Goal: Task Accomplishment & Management: Complete application form

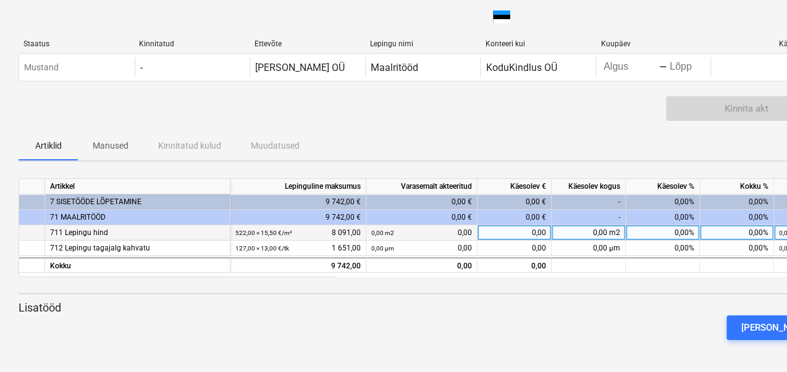
click at [680, 235] on font "0,00%" at bounding box center [685, 233] width 20 height 9
type input "60"
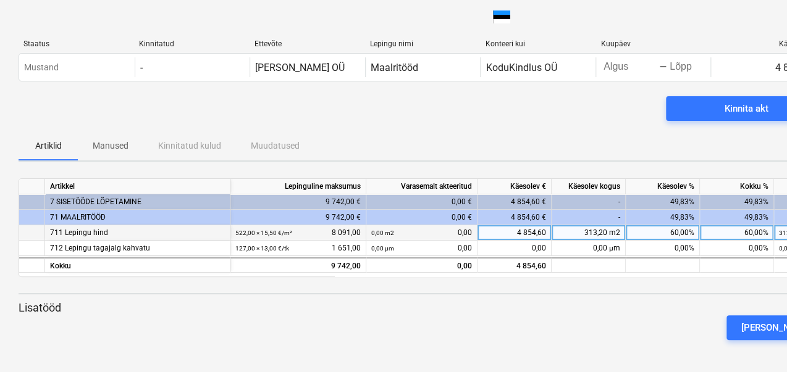
click at [675, 230] on font "60,00%" at bounding box center [682, 233] width 24 height 9
type input "70"
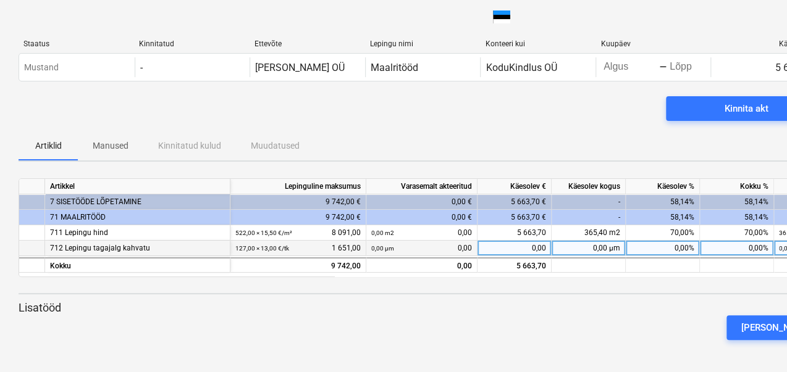
click at [679, 250] on font "0,00%" at bounding box center [685, 248] width 20 height 9
type input "70"
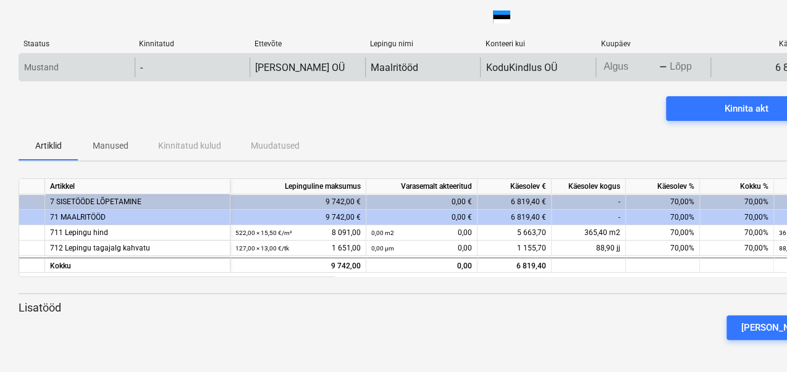
click at [615, 65] on body "klaviatuuri_alla_nool Staatus Kinnitatud Ettevõte Lepingu nimi Konteeri kui Kuu…" at bounding box center [393, 186] width 787 height 372
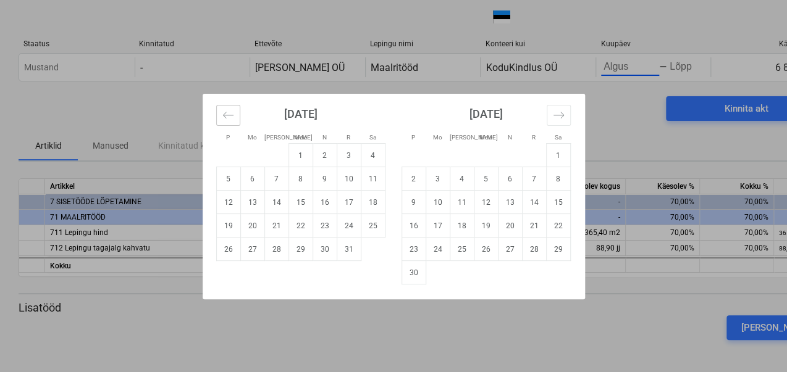
click at [225, 109] on icon "Eelmise kuu kuvamiseks liikuge tagasi." at bounding box center [228, 115] width 12 height 12
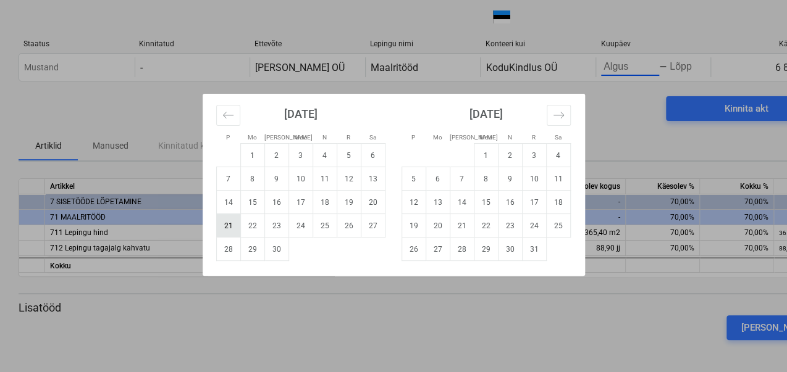
click at [227, 225] on font "21" at bounding box center [228, 226] width 9 height 9
type input "[DATE]"
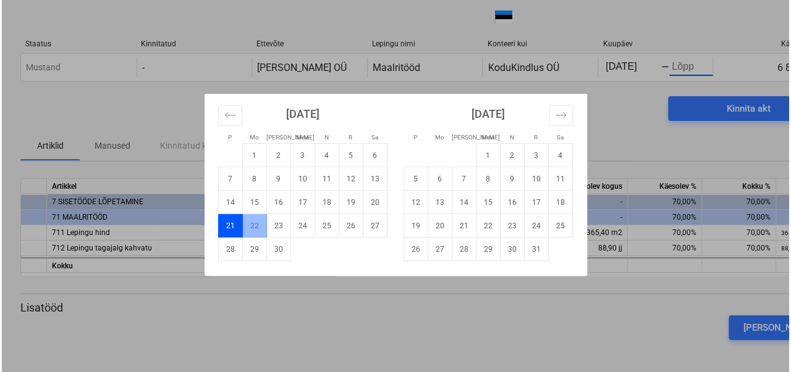
scroll to position [0, 14]
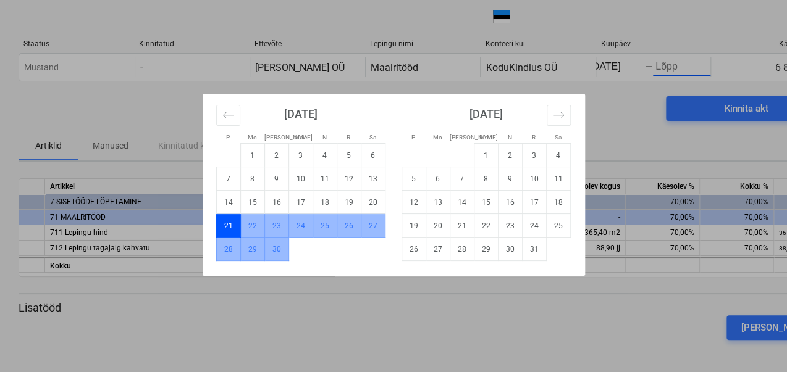
click at [279, 250] on font "30" at bounding box center [276, 249] width 9 height 9
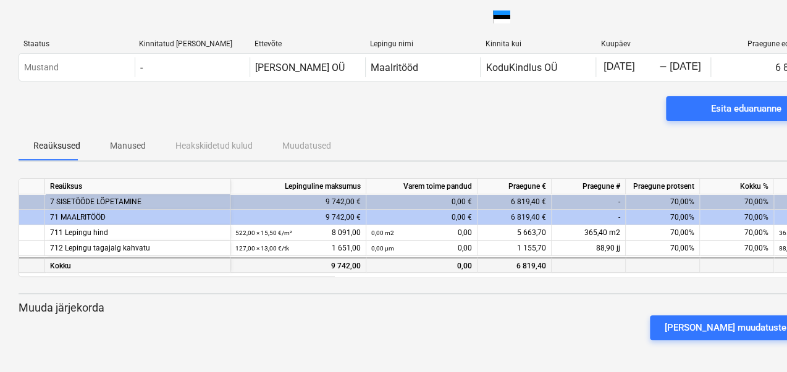
drag, startPoint x: 599, startPoint y: 277, endPoint x: 628, endPoint y: 272, distance: 29.4
click at [628, 272] on div "klaviatuuri_alla_nool Reaüksus Lepinguline maksumus Varem toime pandud Praegune…" at bounding box center [423, 228] width 808 height 99
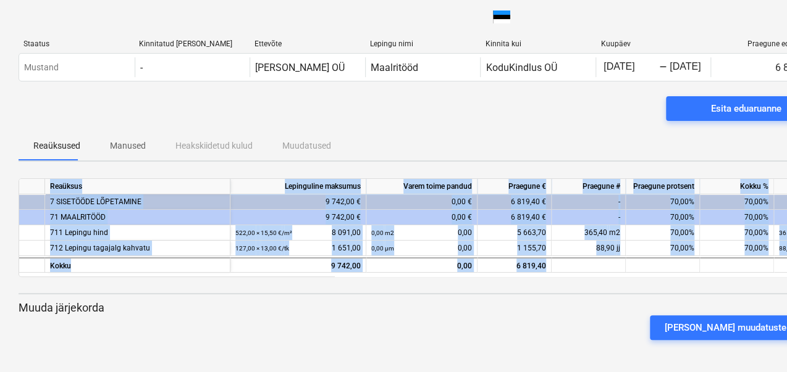
drag, startPoint x: 628, startPoint y: 272, endPoint x: 659, endPoint y: 274, distance: 30.9
click at [659, 274] on div "klaviatuuri_alla_nool Reaüksus Lepinguline maksumus Varem toime pandud Praegune…" at bounding box center [423, 228] width 808 height 99
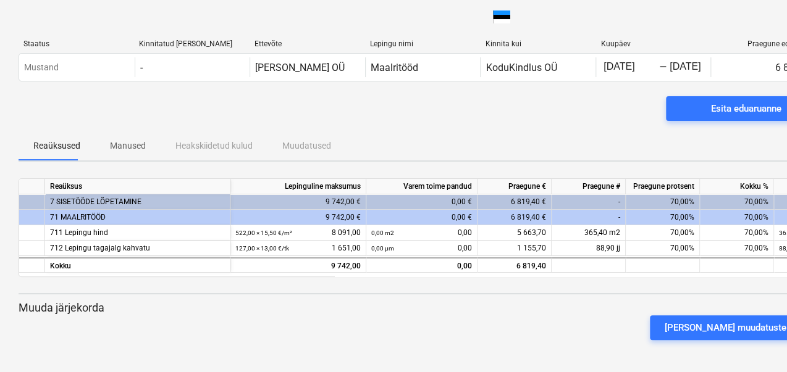
click at [734, 148] on div "Reaüksused Manused Heakskiidetud kulud Muudatused" at bounding box center [423, 146] width 808 height 30
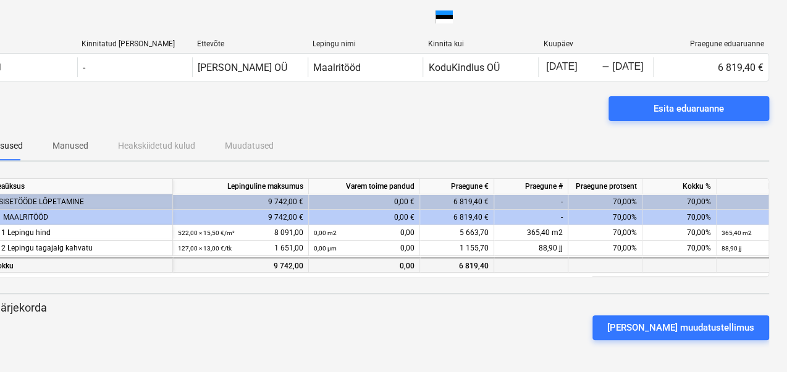
scroll to position [0, 58]
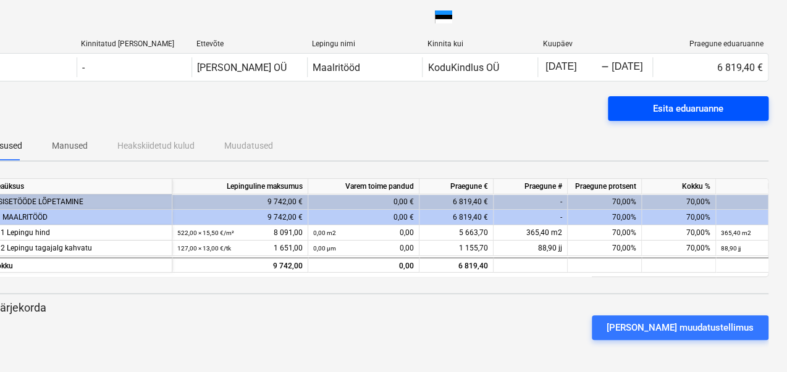
click at [657, 112] on font "Esita eduaruanne" at bounding box center [688, 108] width 70 height 11
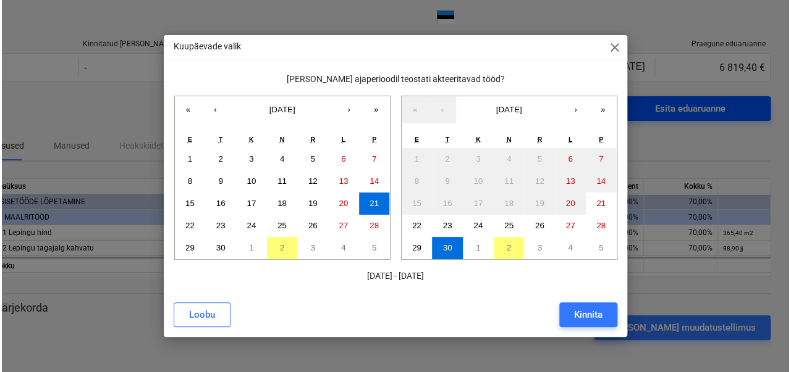
scroll to position [0, 54]
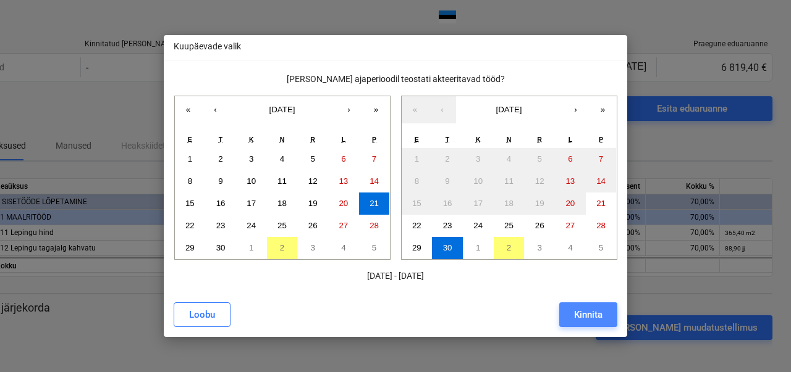
click at [601, 324] on button "Kinnita" at bounding box center [588, 315] width 58 height 25
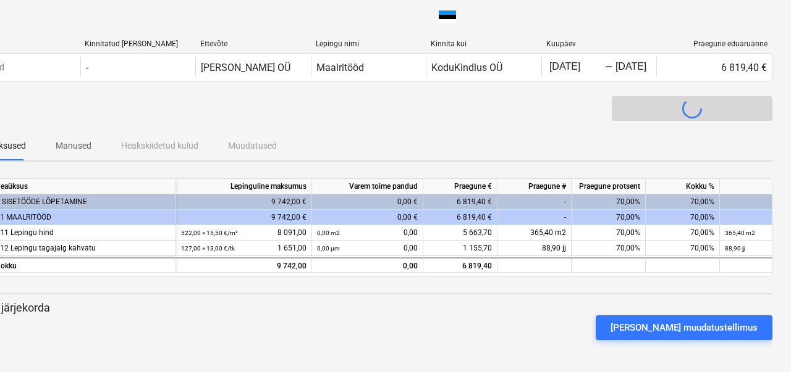
scroll to position [0, 0]
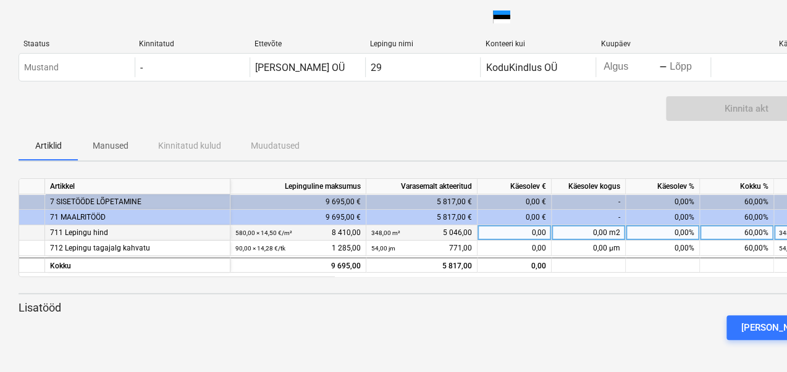
click at [678, 231] on font "0,00%" at bounding box center [685, 233] width 20 height 9
type input "40"
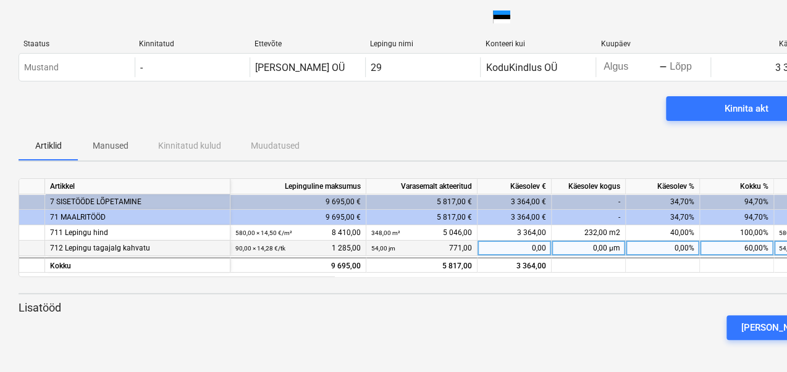
click at [683, 249] on font "0,00%" at bounding box center [685, 248] width 20 height 9
type input "4"
type input "30"
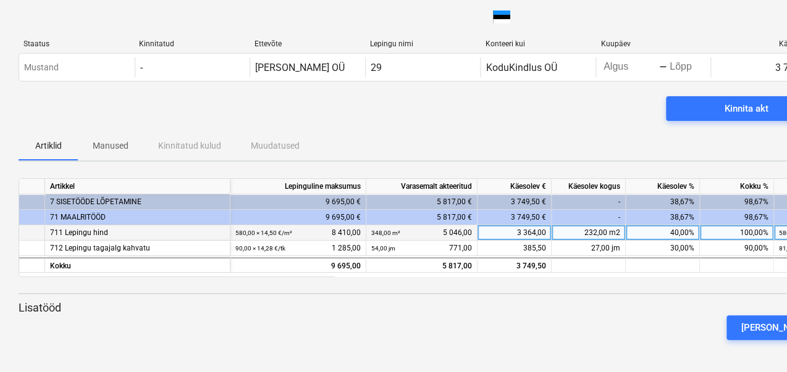
click at [675, 232] on font "40,00%" at bounding box center [682, 233] width 24 height 9
type input "30"
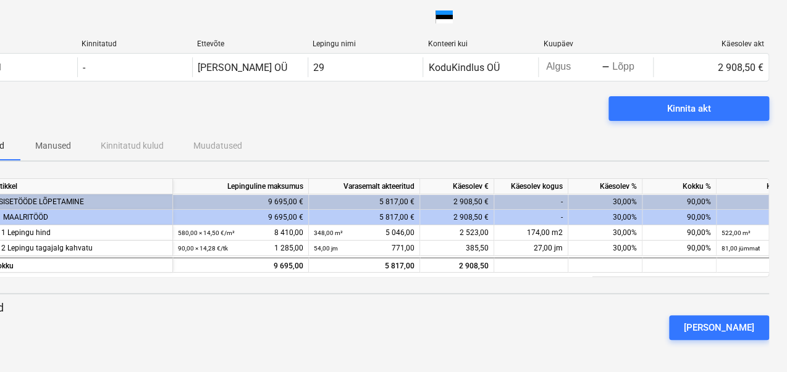
scroll to position [0, 58]
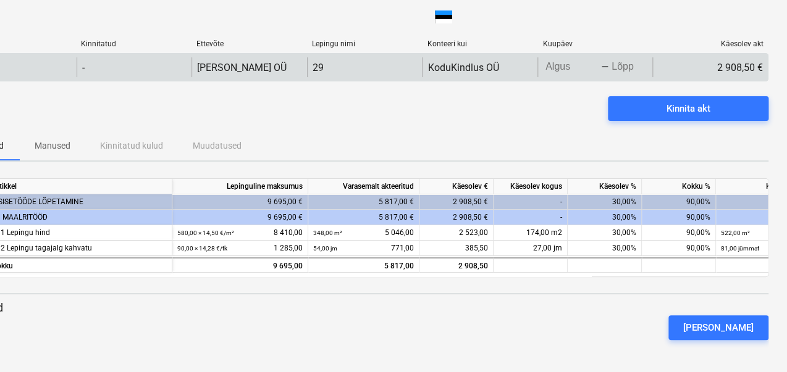
click at [562, 69] on body "klaviatuuri_alla_nool Staatus Kinnitatud Ettevõte Lepingu nimi Konteeri kui Kuu…" at bounding box center [335, 186] width 787 height 372
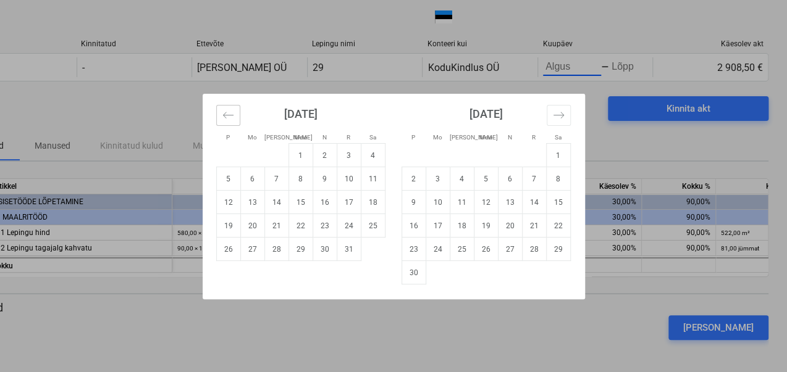
click at [230, 115] on icon "Eelmise kuu kuvamiseks liikuge tagasi." at bounding box center [228, 115] width 12 height 12
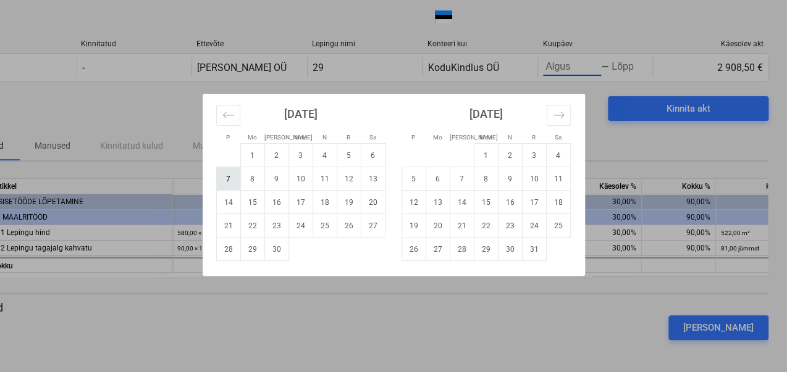
click at [230, 174] on td "7" at bounding box center [228, 178] width 24 height 23
type input "[DATE]"
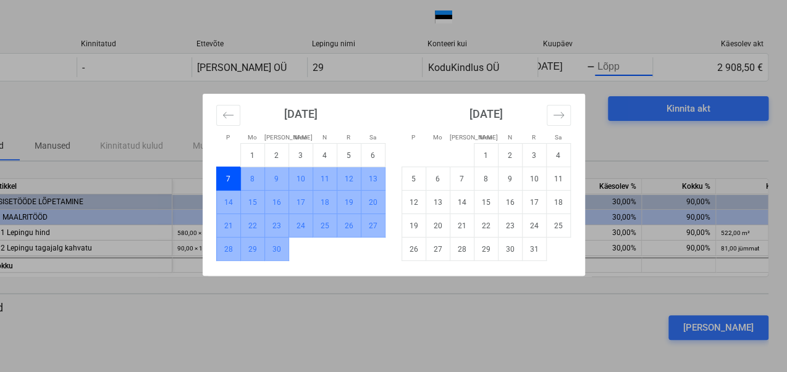
click at [280, 248] on td "30" at bounding box center [276, 248] width 24 height 23
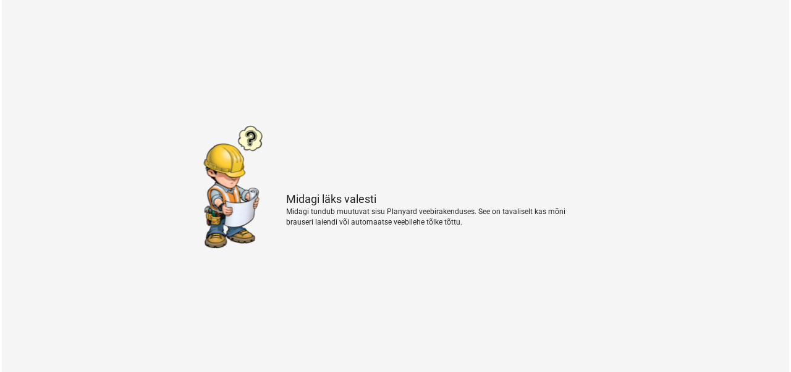
scroll to position [0, 0]
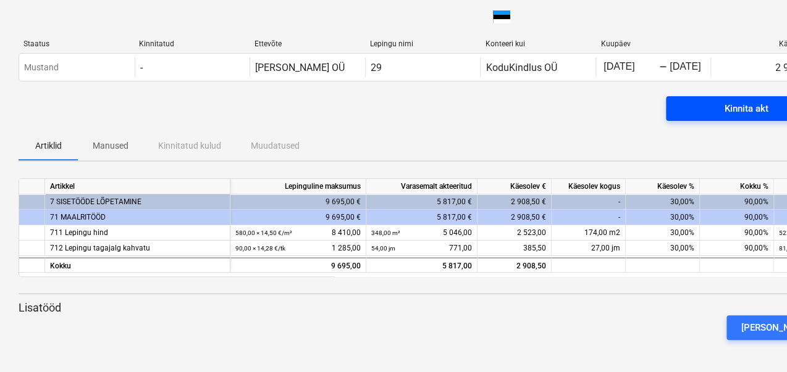
click at [713, 112] on span "Kinnita akt" at bounding box center [746, 109] width 131 height 16
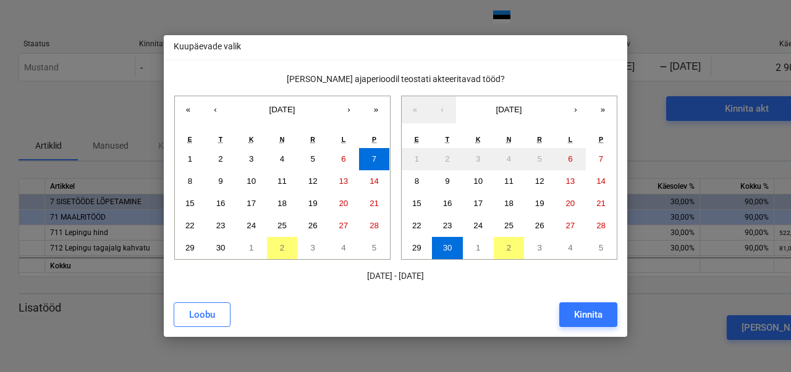
click at [592, 328] on div "[PERSON_NAME]" at bounding box center [395, 315] width 458 height 35
click at [594, 319] on font "Kinnita" at bounding box center [588, 314] width 28 height 11
